Goal: Check status: Check status

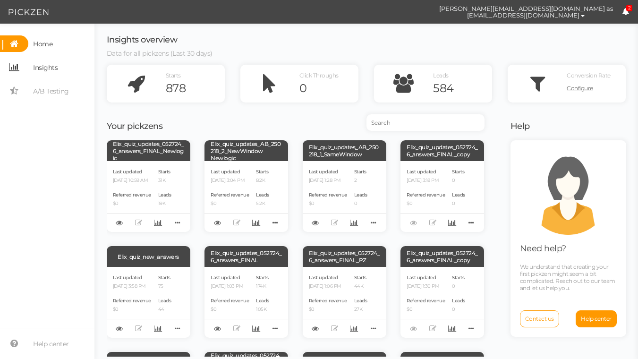
click at [42, 62] on span "Insights" at bounding box center [45, 67] width 25 height 15
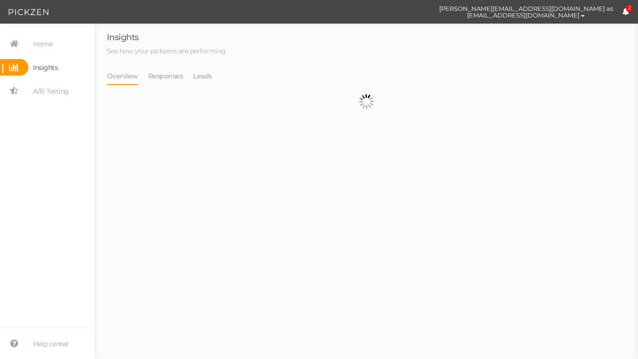
select select "13533"
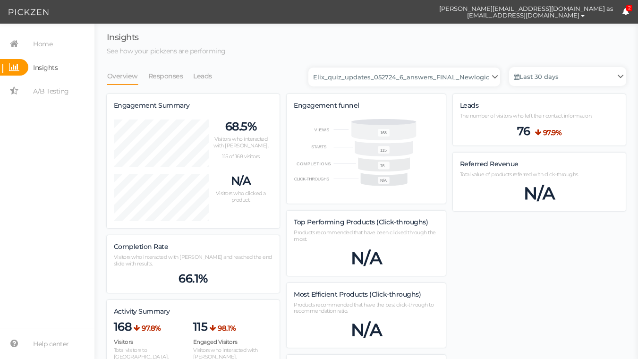
scroll to position [674, 519]
click at [165, 82] on link "Responses" at bounding box center [166, 76] width 36 height 18
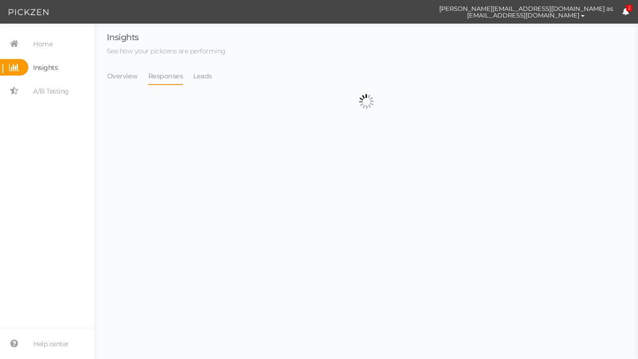
select select "13533"
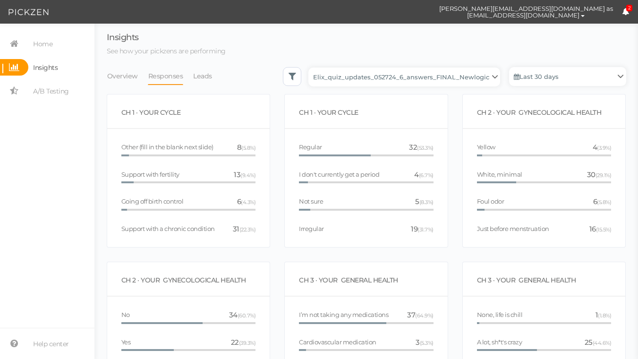
click at [211, 74] on li "Leads" at bounding box center [207, 76] width 29 height 18
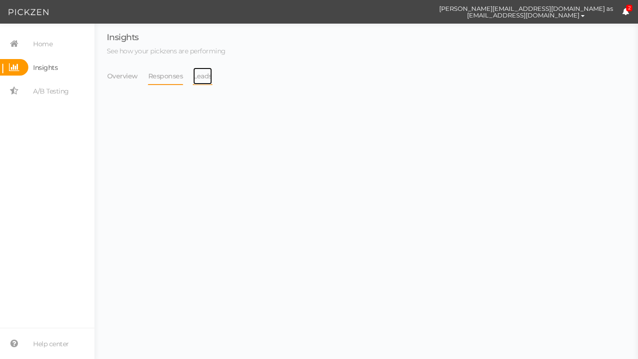
click at [199, 78] on link "Leads" at bounding box center [203, 76] width 20 height 18
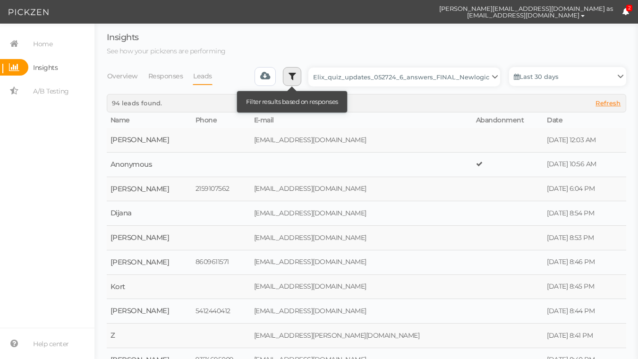
click at [300, 75] on link at bounding box center [292, 76] width 19 height 19
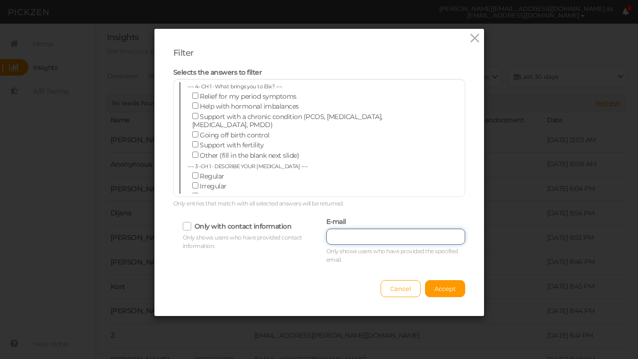
click at [366, 228] on input "text" at bounding box center [395, 236] width 139 height 16
paste input "[EMAIL_ADDRESS][DOMAIN_NAME]"
type input "[EMAIL_ADDRESS][DOMAIN_NAME]"
click at [448, 287] on span "Accept" at bounding box center [444, 289] width 21 height 8
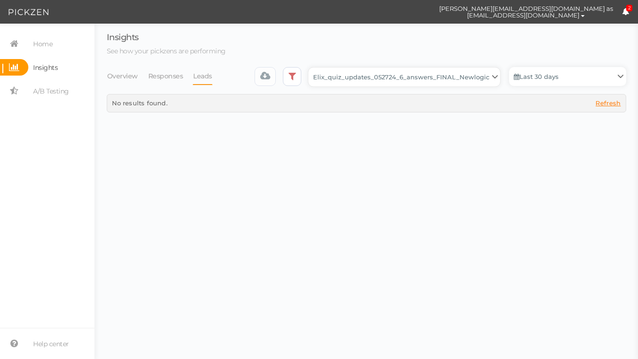
click at [403, 75] on select "Backup_2020010 backup_20200106 Elix Quiz PopUp Elix_quiz Elix_quiz [OLD] Elix_q…" at bounding box center [404, 76] width 192 height 19
select select "13463"
click at [312, 67] on select "Backup_2020010 backup_20200106 Elix Quiz PopUp Elix_quiz Elix_quiz [OLD] Elix_q…" at bounding box center [404, 76] width 192 height 19
click at [397, 72] on select "Backup_2020010 backup_20200106 Elix Quiz PopUp Elix_quiz Elix_quiz [OLD] Elix_q…" at bounding box center [404, 76] width 192 height 19
select select "13510"
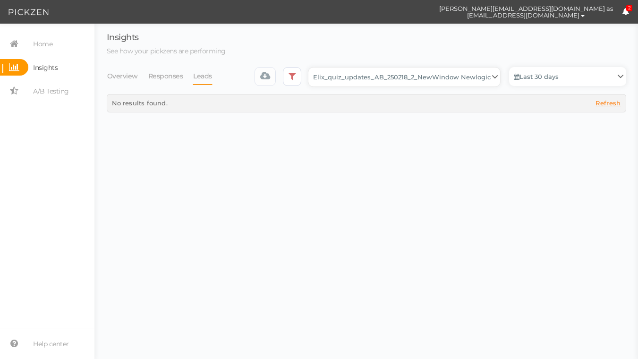
click at [312, 67] on select "Backup_2020010 backup_20200106 Elix Quiz PopUp Elix_quiz Elix_quiz [OLD] Elix_q…" at bounding box center [404, 76] width 192 height 19
click at [565, 76] on link "Last 30 days" at bounding box center [567, 76] width 117 height 19
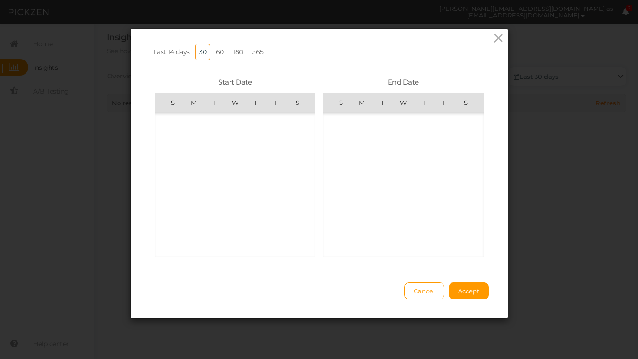
scroll to position [218513, 0]
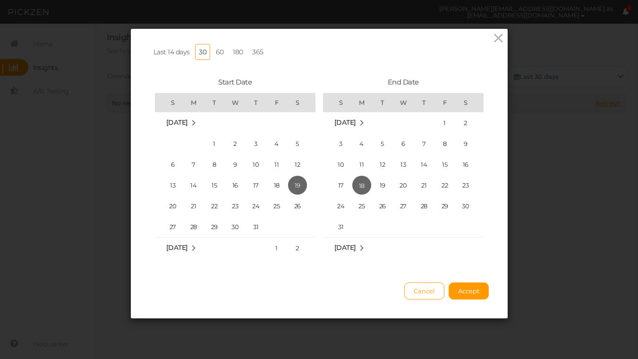
click at [256, 55] on link "365" at bounding box center [257, 52] width 19 height 16
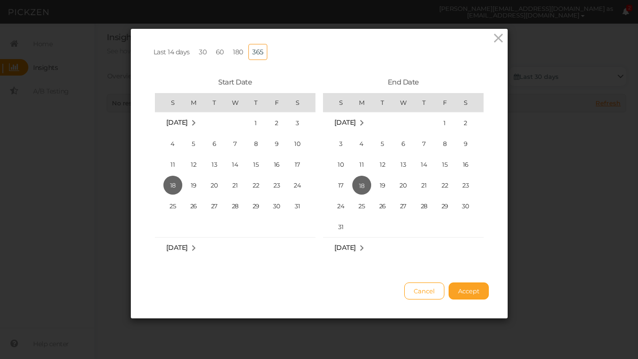
click at [465, 294] on span "Accept" at bounding box center [468, 291] width 21 height 8
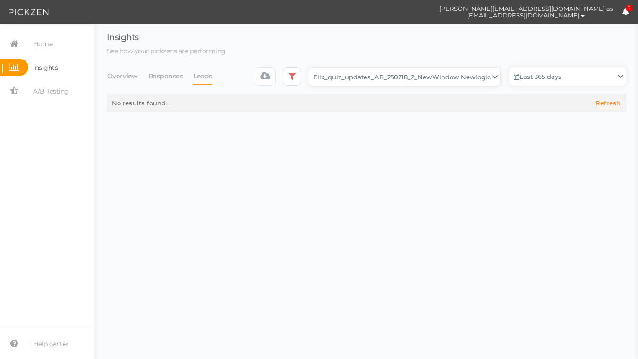
click at [445, 82] on select "Backup_2020010 backup_20200106 Elix Quiz PopUp Elix_quiz Elix_quiz [OLD] Elix_q…" at bounding box center [404, 76] width 192 height 19
select select "12943"
click at [312, 67] on select "Backup_2020010 backup_20200106 Elix Quiz PopUp Elix_quiz Elix_quiz [OLD] Elix_q…" at bounding box center [404, 76] width 192 height 19
select select "12943"
click at [425, 77] on select "Backup_2020010 backup_20200106 Elix Quiz PopUp Elix_quiz Elix_quiz [OLD] Elix_q…" at bounding box center [404, 76] width 192 height 19
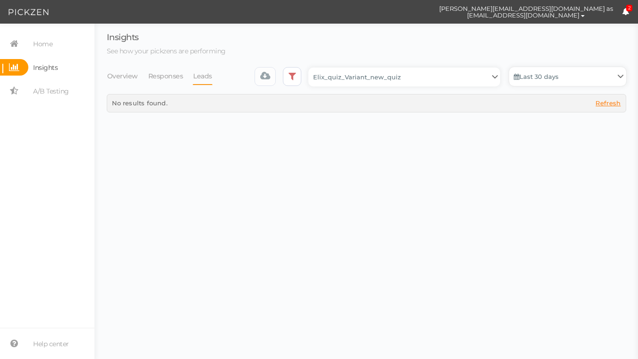
click at [554, 69] on link "Last 30 days" at bounding box center [567, 76] width 117 height 19
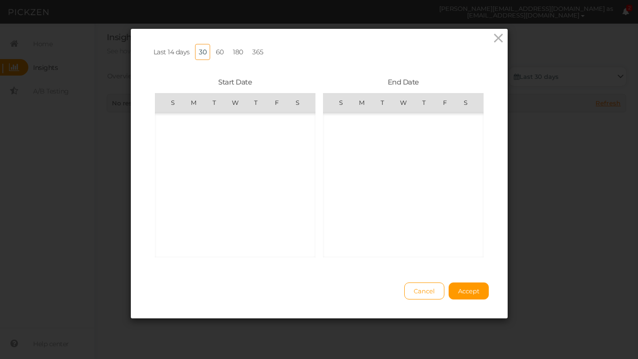
scroll to position [218513, 0]
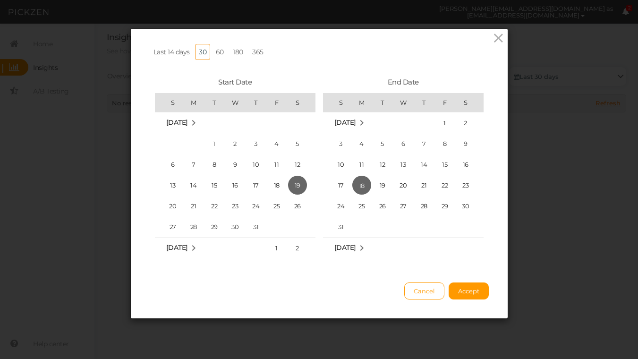
click at [264, 46] on link "365" at bounding box center [257, 52] width 19 height 16
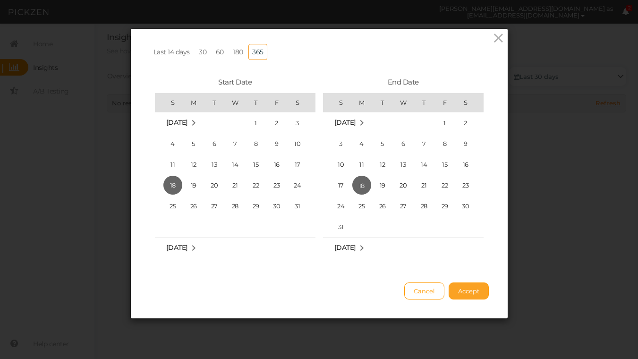
click at [466, 287] on span "Accept" at bounding box center [468, 291] width 21 height 8
